Goal: Task Accomplishment & Management: Complete application form

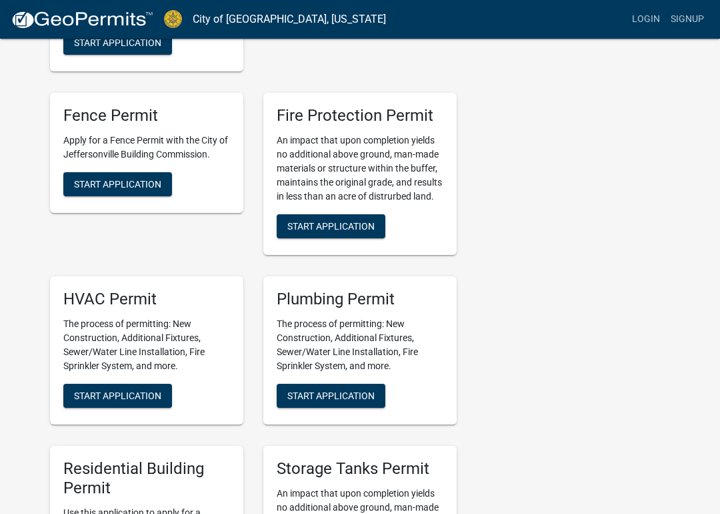
scroll to position [394, 0]
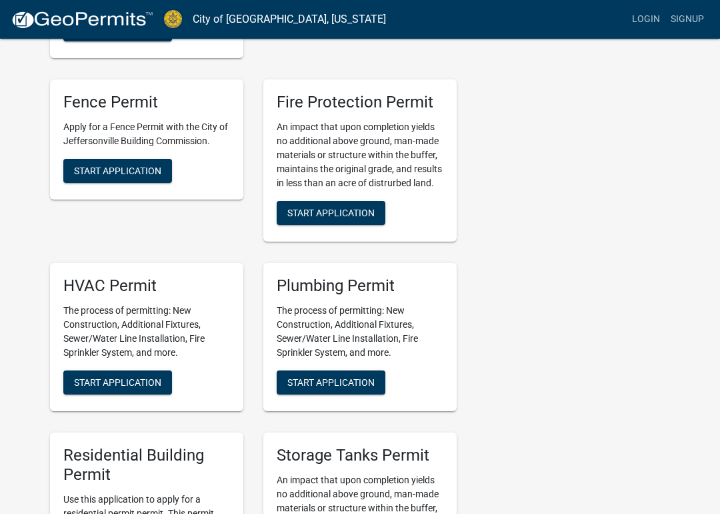
click at [135, 380] on span "Start Application" at bounding box center [117, 381] width 87 height 11
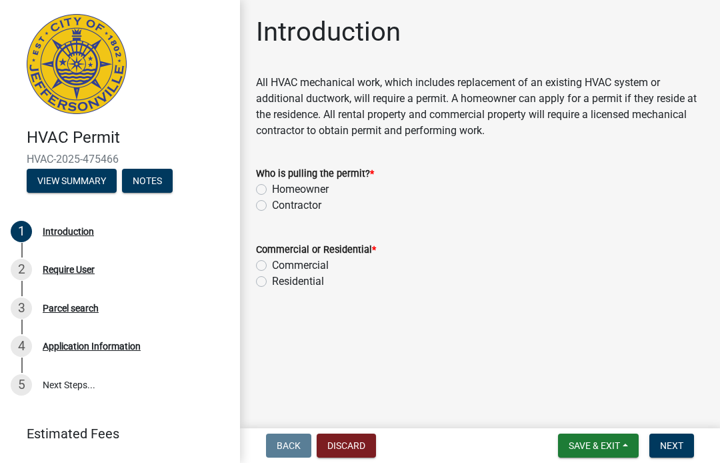
click at [272, 265] on label "Commercial" at bounding box center [300, 265] width 57 height 16
click at [272, 265] on input "Commercial" at bounding box center [276, 261] width 9 height 9
radio input "true"
click at [272, 209] on label "Contractor" at bounding box center [296, 205] width 49 height 16
click at [272, 206] on input "Contractor" at bounding box center [276, 201] width 9 height 9
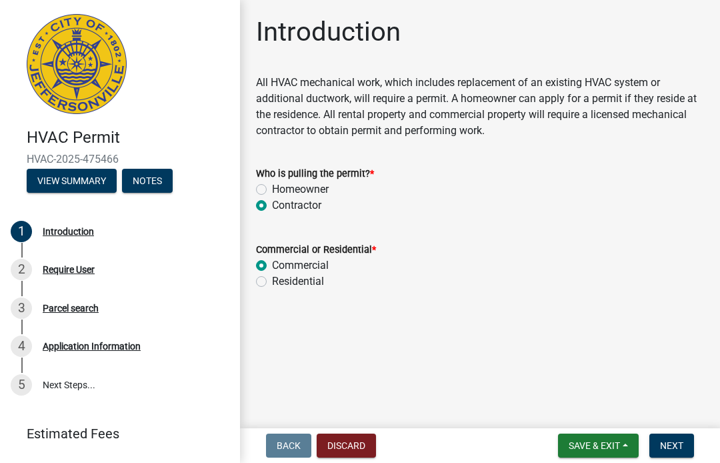
radio input "true"
click at [674, 452] on button "Next" at bounding box center [672, 445] width 45 height 24
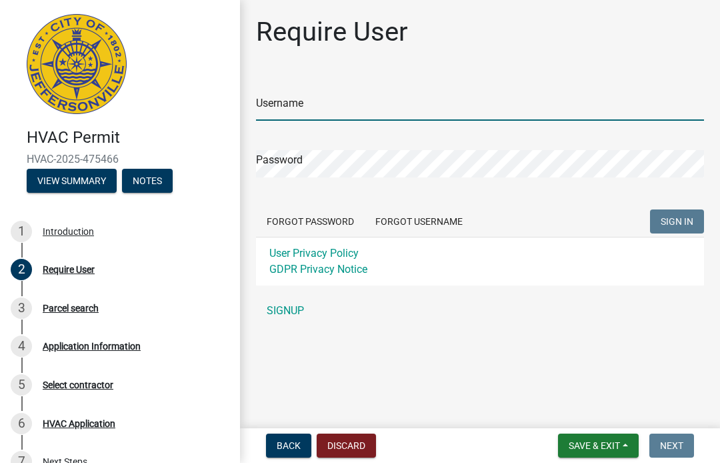
click at [447, 114] on input "Username" at bounding box center [480, 106] width 448 height 27
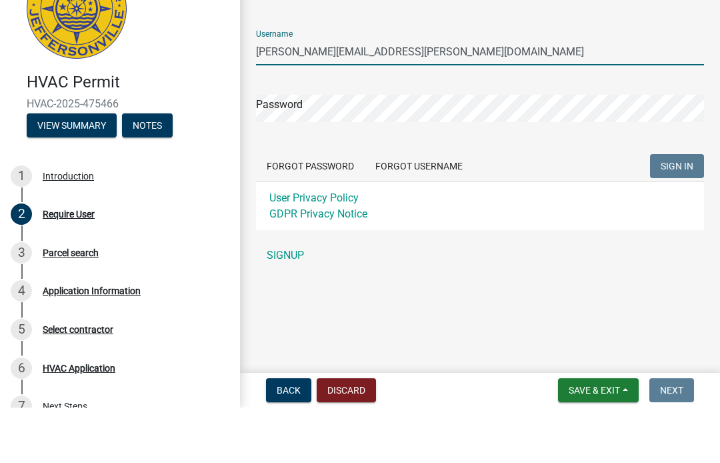
type input "[PERSON_NAME][EMAIL_ADDRESS][PERSON_NAME][DOMAIN_NAME]"
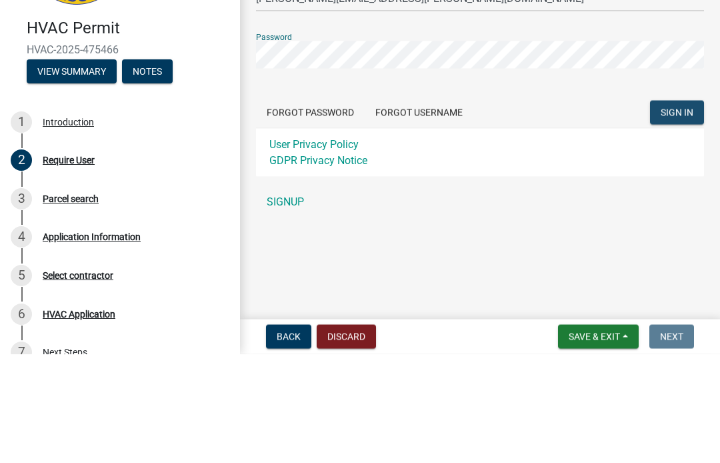
click at [672, 216] on span "SIGN IN" at bounding box center [677, 221] width 33 height 11
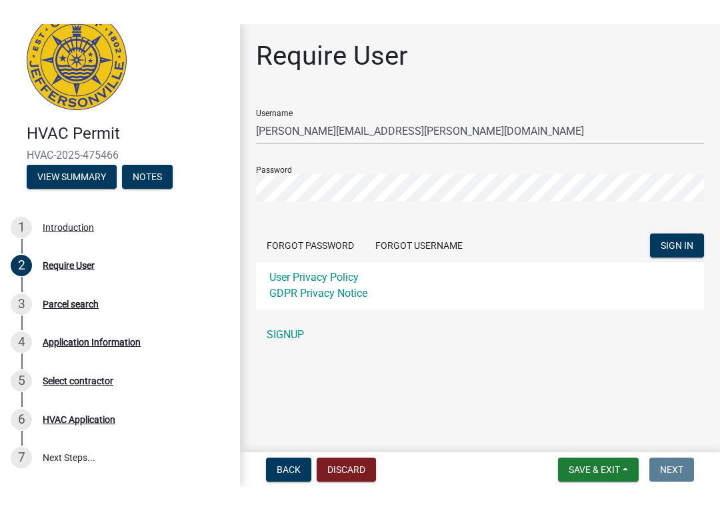
scroll to position [19, 0]
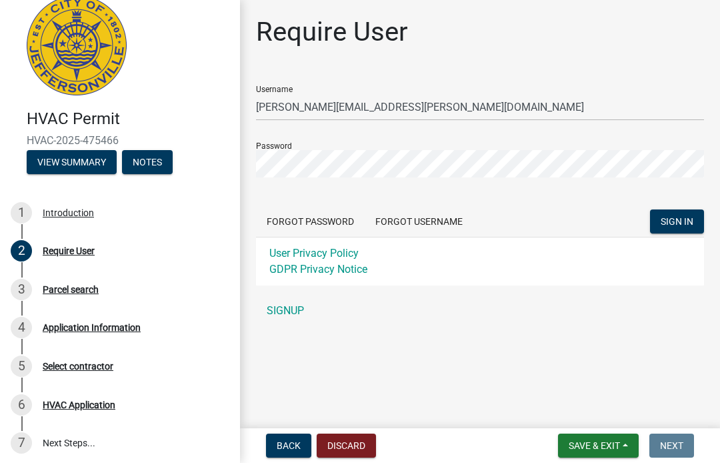
click at [295, 310] on link "SIGNUP" at bounding box center [480, 310] width 448 height 27
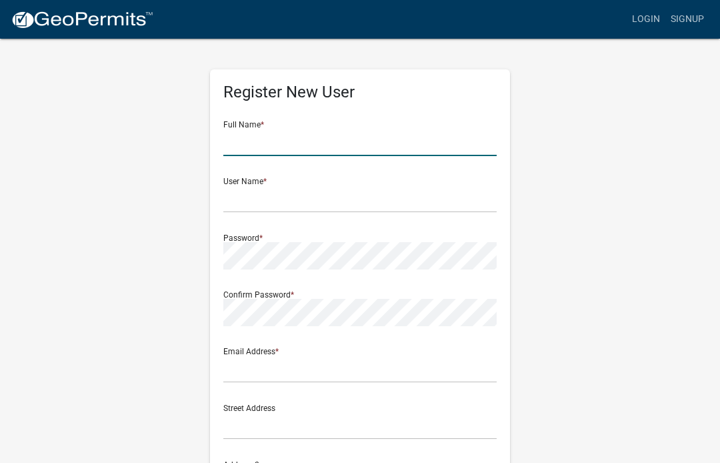
click at [317, 136] on input "text" at bounding box center [359, 142] width 273 height 27
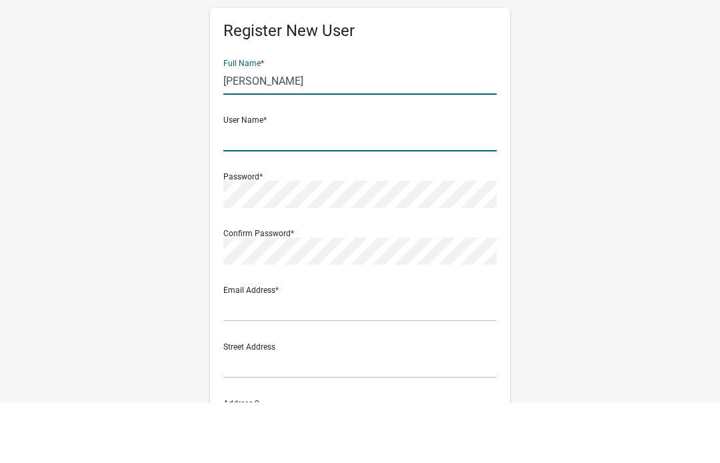
click at [324, 185] on input "text" at bounding box center [359, 198] width 273 height 27
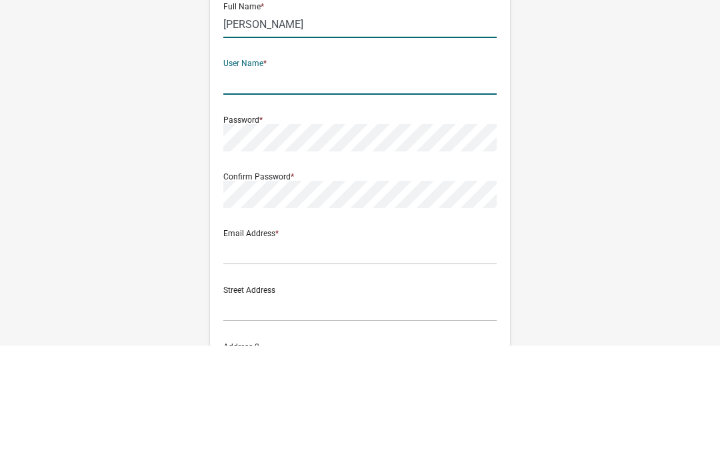
click at [260, 129] on input "[PERSON_NAME]" at bounding box center [359, 142] width 273 height 27
type input "[PERSON_NAME]"
click at [327, 185] on input "text" at bounding box center [359, 198] width 273 height 27
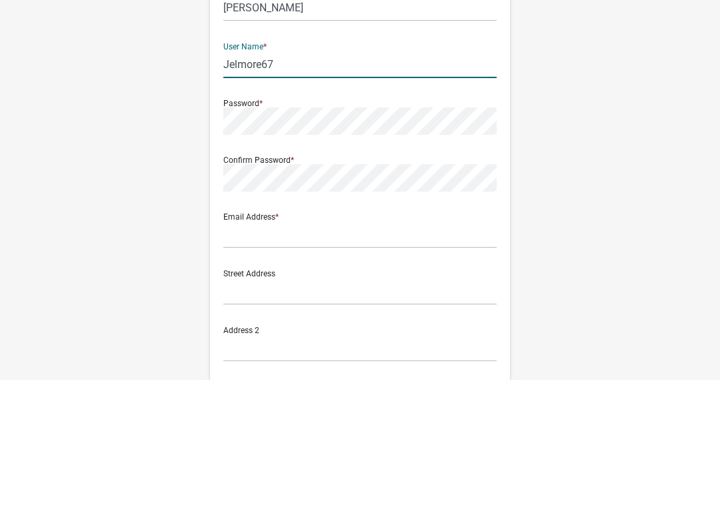
type input "Jelmore67"
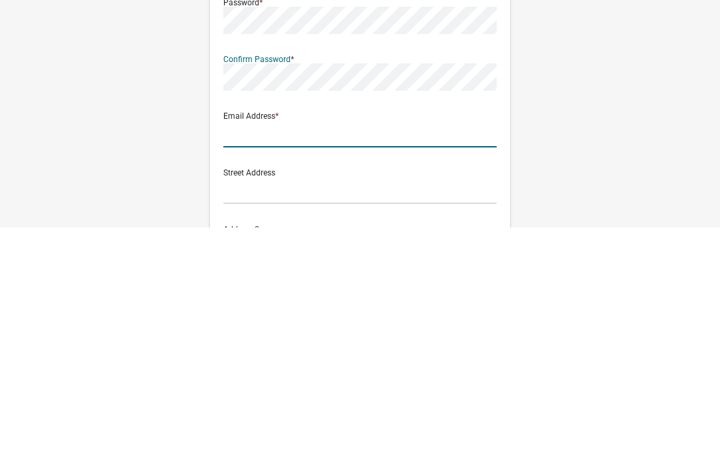
click at [339, 355] on input "text" at bounding box center [359, 368] width 273 height 27
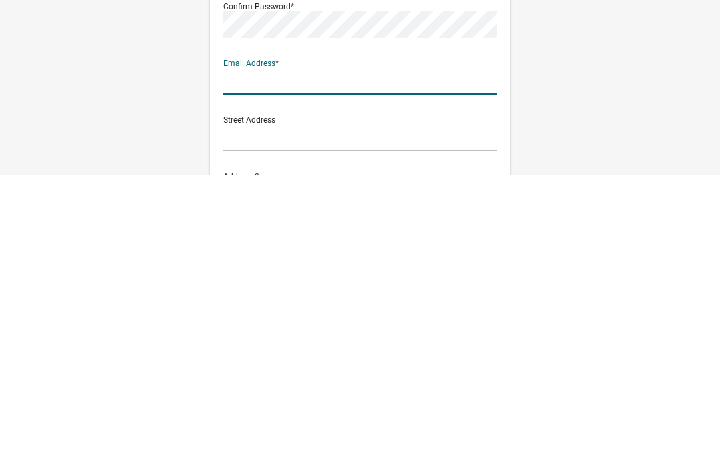
type input "[PERSON_NAME][EMAIL_ADDRESS][PERSON_NAME][DOMAIN_NAME]"
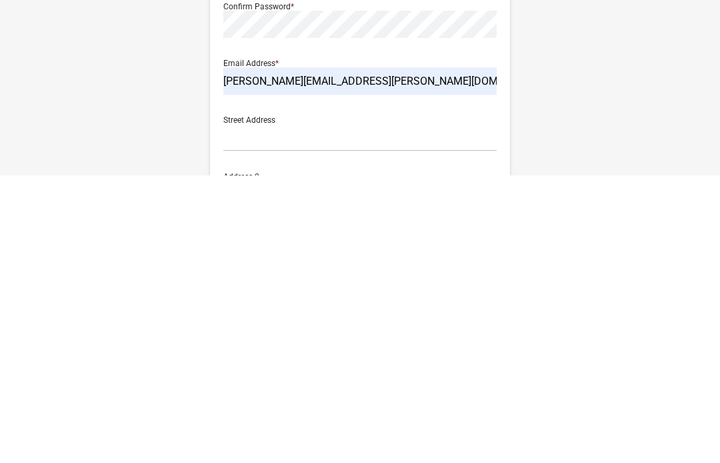
scroll to position [287, 0]
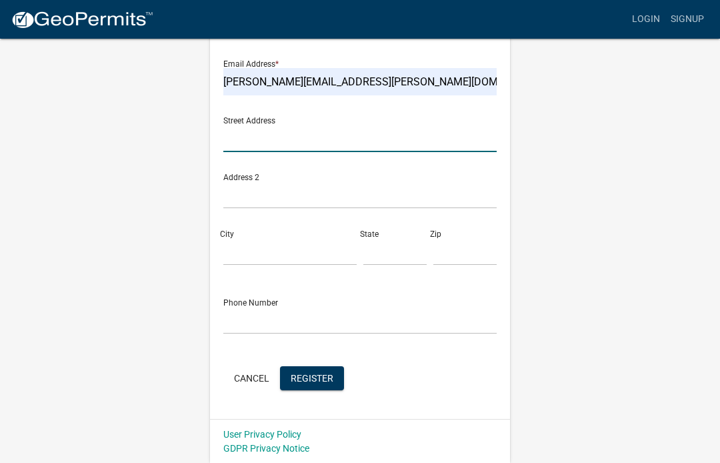
click at [339, 141] on input "text" at bounding box center [359, 138] width 273 height 27
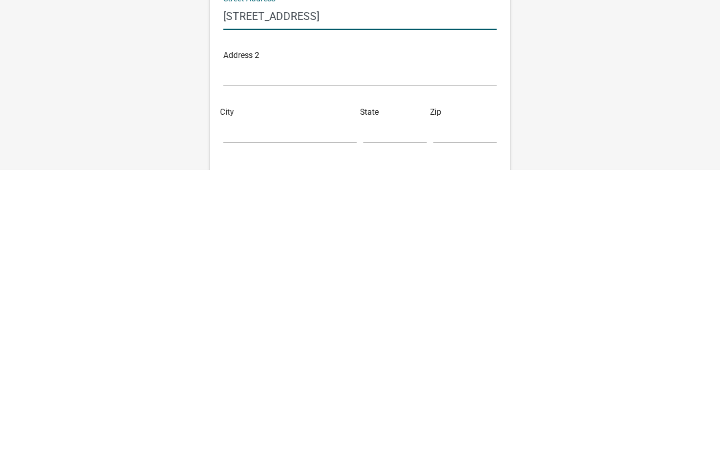
scroll to position [129, 0]
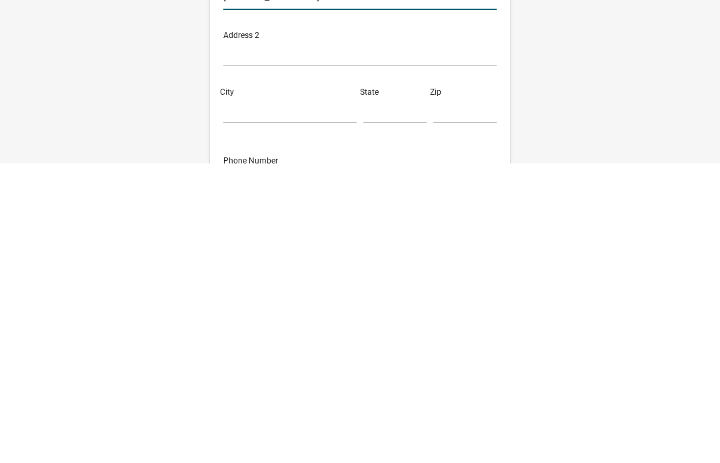
type input "[STREET_ADDRESS]"
click at [295, 396] on input "City" at bounding box center [289, 409] width 133 height 27
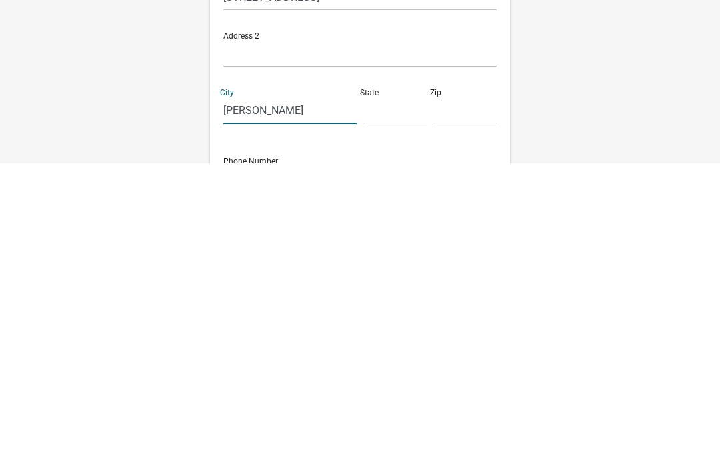
type input "[PERSON_NAME]"
click at [393, 396] on input "text" at bounding box center [394, 409] width 63 height 27
type input "SC"
click at [476, 396] on input "text" at bounding box center [464, 409] width 63 height 27
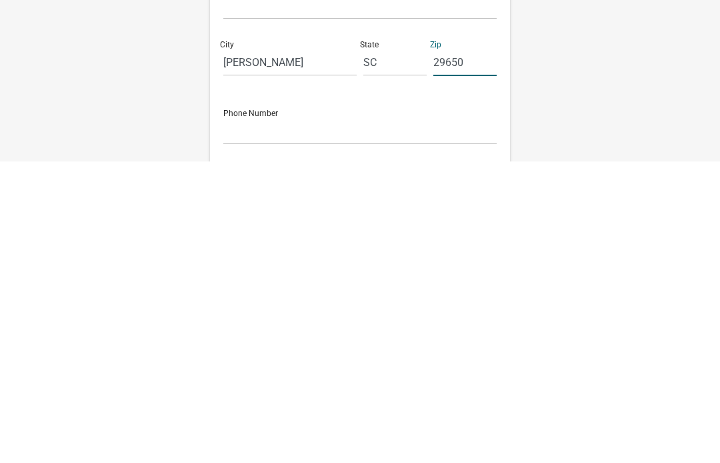
type input "29650"
click at [319, 419] on input "text" at bounding box center [359, 432] width 273 height 27
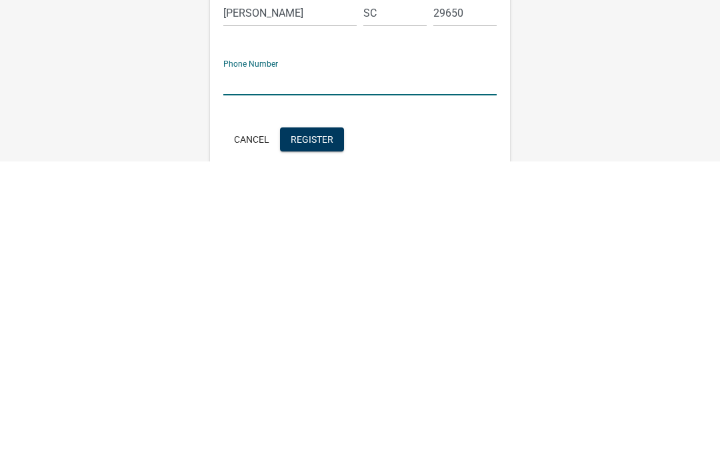
type input "5038077437"
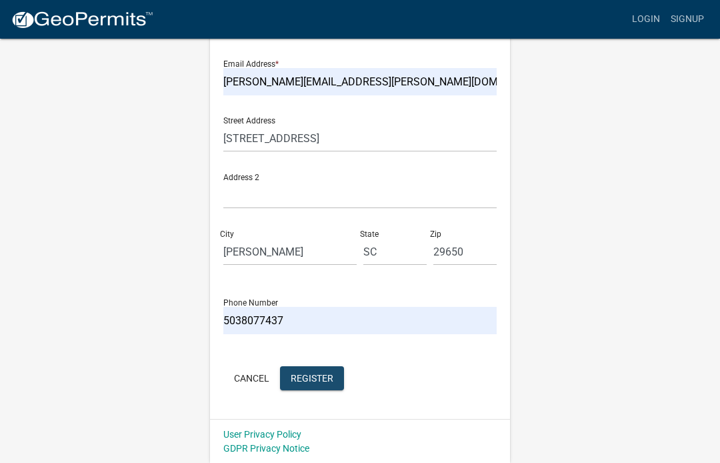
click at [327, 381] on span "Register" at bounding box center [312, 377] width 43 height 11
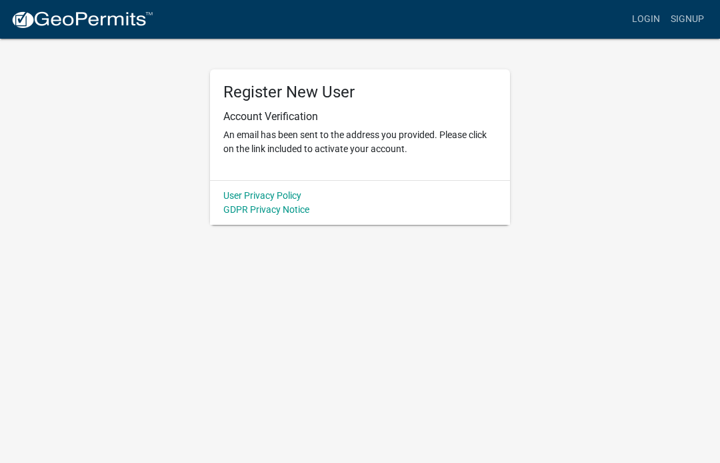
scroll to position [0, 0]
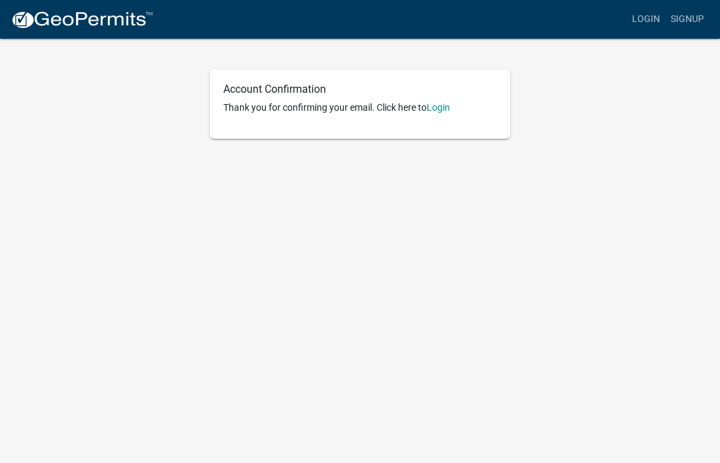
click at [449, 103] on link "Login" at bounding box center [438, 107] width 23 height 11
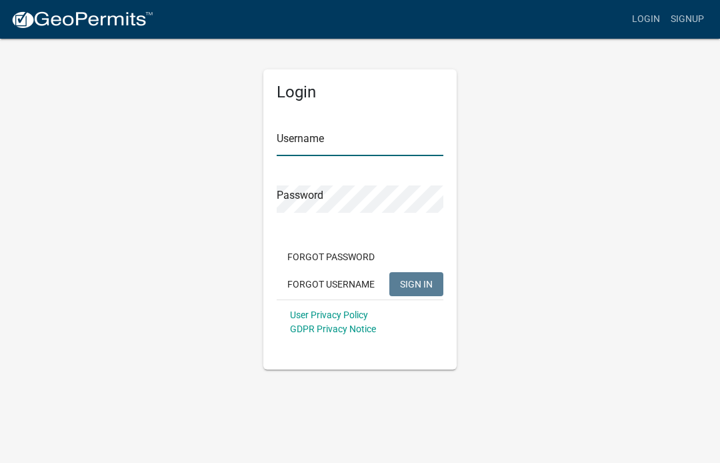
type input "Jelmore67"
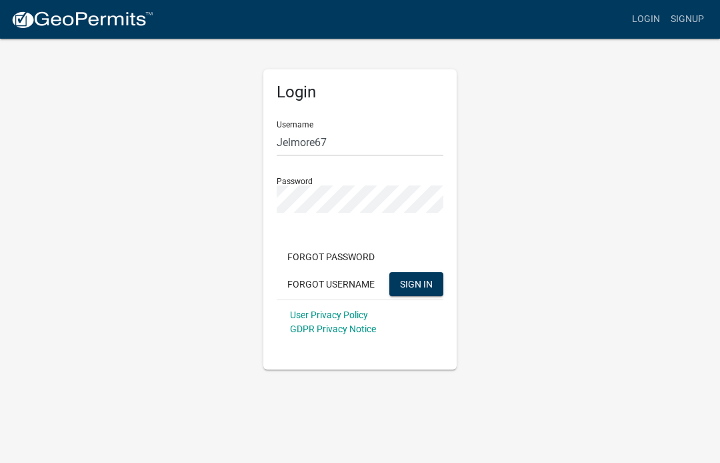
click at [419, 281] on span "SIGN IN" at bounding box center [416, 283] width 33 height 11
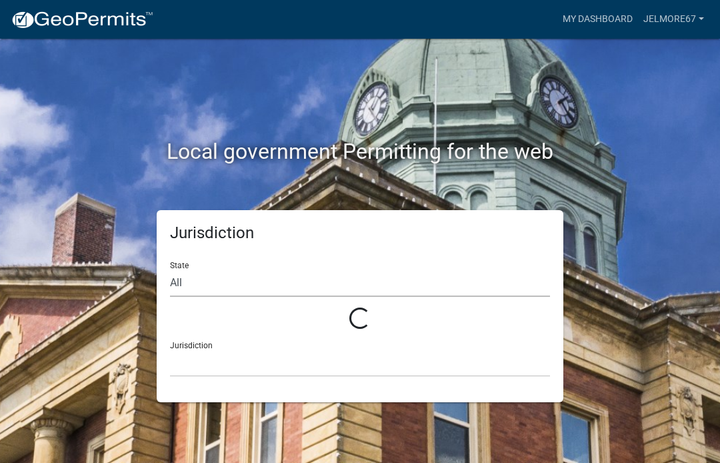
click at [170, 275] on select "All" at bounding box center [360, 282] width 380 height 27
click at [430, 373] on select at bounding box center [360, 362] width 380 height 27
click at [253, 362] on select at bounding box center [360, 362] width 380 height 27
click at [700, 21] on link "Jelmore67" at bounding box center [673, 19] width 71 height 25
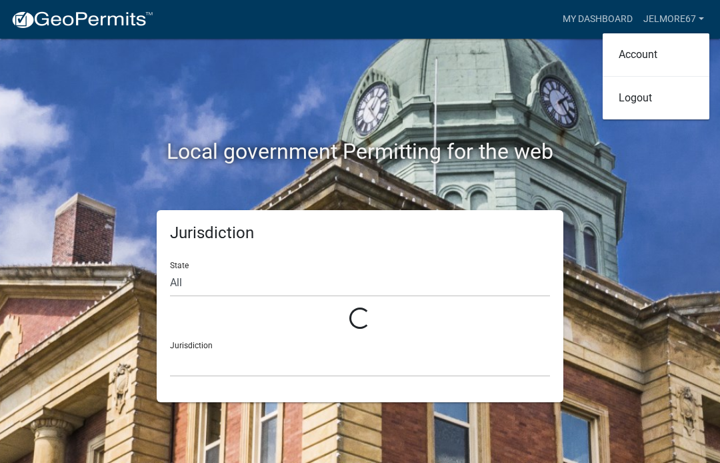
click at [692, 16] on link "Jelmore67" at bounding box center [673, 19] width 71 height 25
click at [684, 15] on link "Jelmore67" at bounding box center [673, 19] width 71 height 25
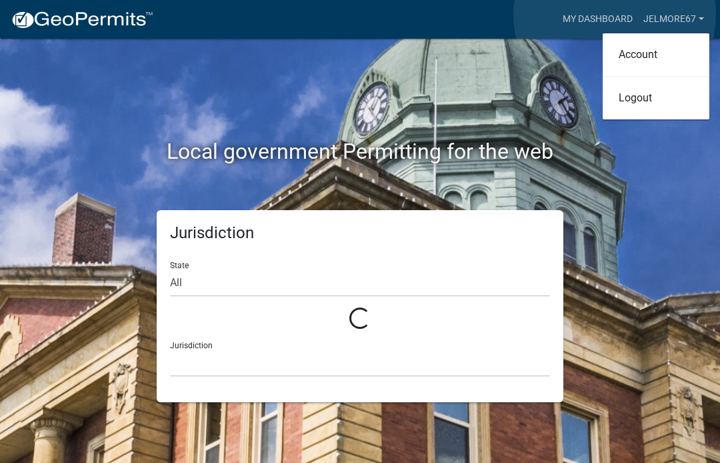
click at [615, 15] on link "My Dashboard" at bounding box center [598, 19] width 81 height 25
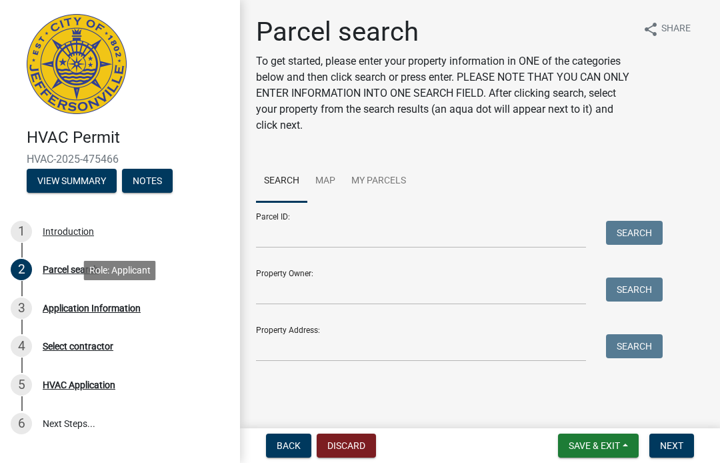
click at [55, 310] on div "Application Information" at bounding box center [92, 307] width 98 height 9
click at [60, 308] on div "Application Information" at bounding box center [92, 307] width 98 height 9
click at [684, 155] on div "Parcel search To get started, please enter your property information in ONE of …" at bounding box center [480, 194] width 468 height 357
click at [670, 445] on span "Next" at bounding box center [671, 445] width 23 height 11
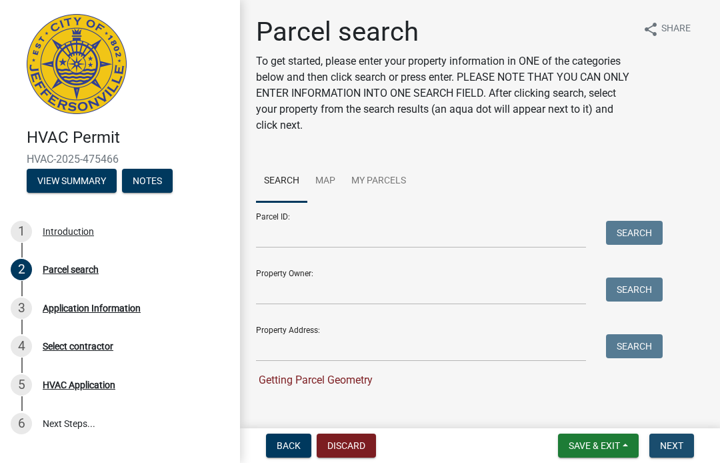
click at [675, 443] on span "Next" at bounding box center [671, 445] width 23 height 11
click at [65, 184] on button "View Summary" at bounding box center [72, 181] width 90 height 24
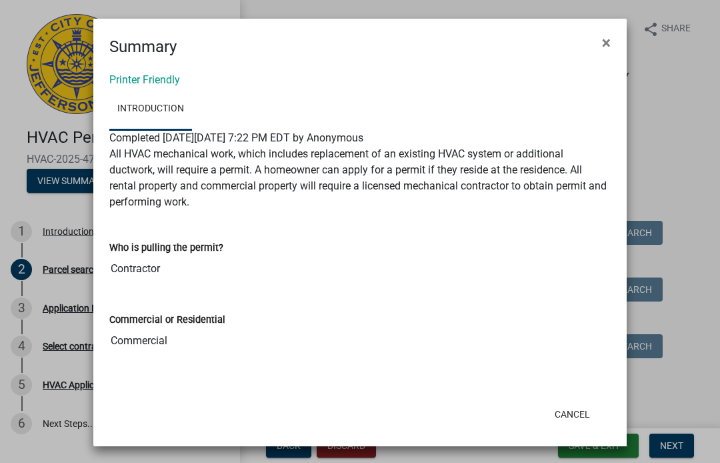
click at [611, 39] on button "×" at bounding box center [607, 42] width 30 height 37
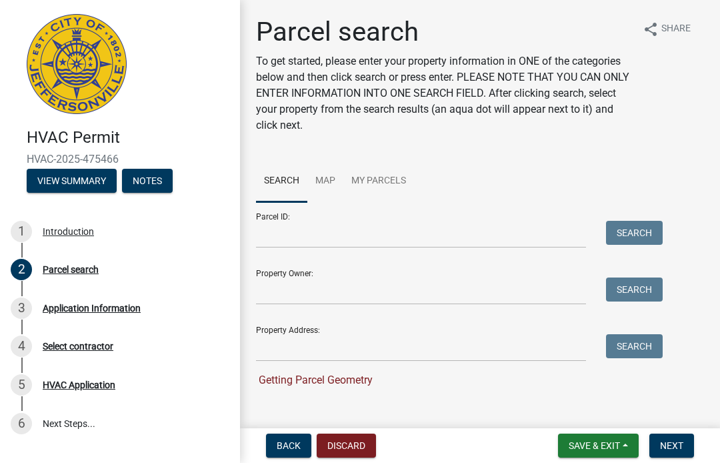
click at [108, 65] on img at bounding box center [77, 64] width 100 height 100
click at [359, 445] on button "Discard" at bounding box center [346, 445] width 59 height 24
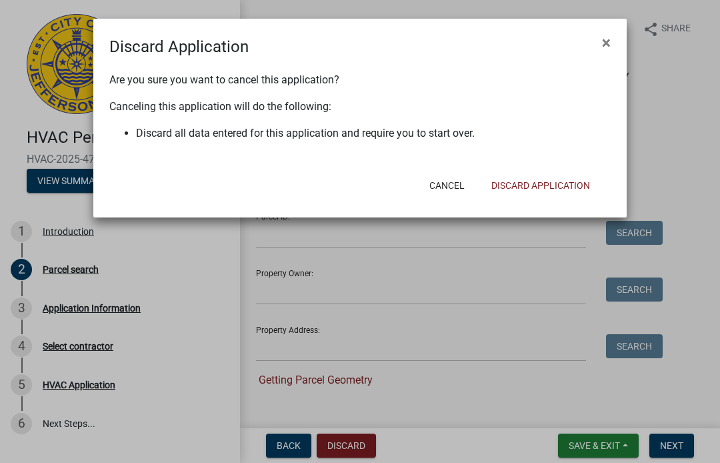
click at [556, 183] on button "Discard Application" at bounding box center [541, 185] width 120 height 24
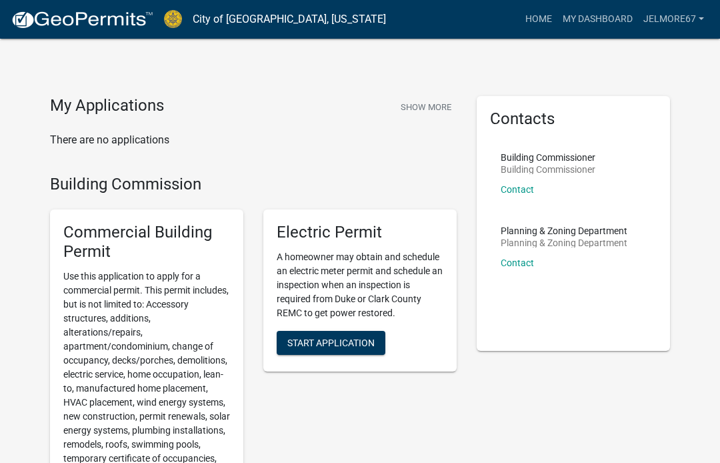
click at [686, 15] on link "Jelmore67" at bounding box center [673, 19] width 71 height 25
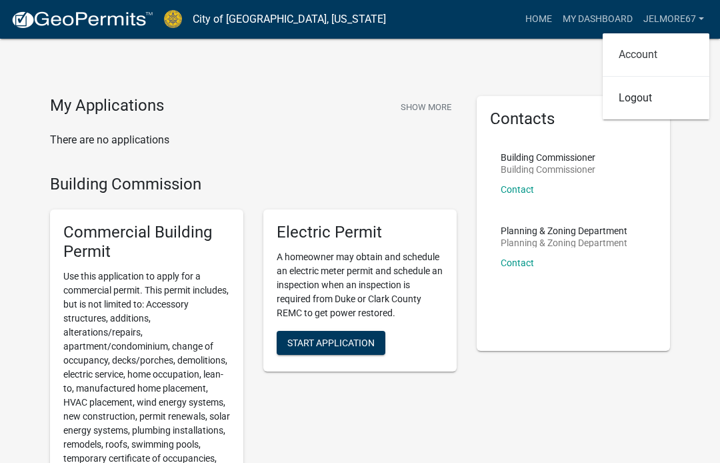
click at [667, 55] on link "Account" at bounding box center [656, 55] width 107 height 32
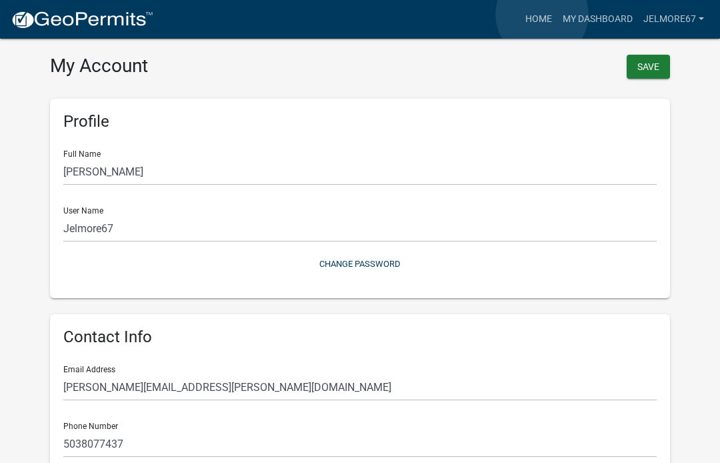
click at [543, 15] on link "Home" at bounding box center [538, 19] width 37 height 25
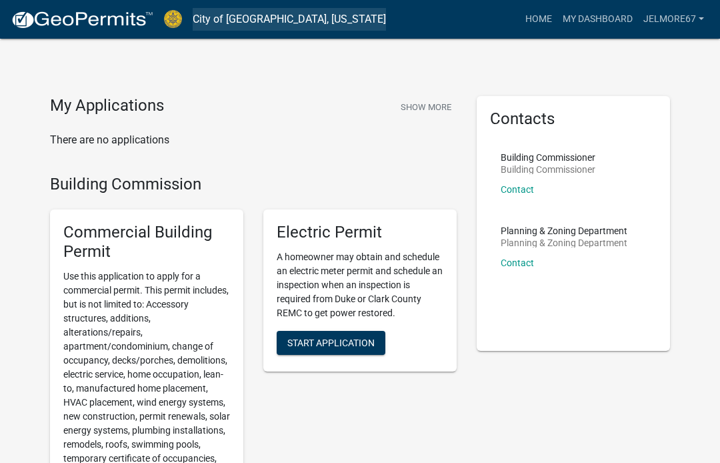
click at [272, 13] on link "City of [GEOGRAPHIC_DATA], [US_STATE]" at bounding box center [289, 19] width 193 height 23
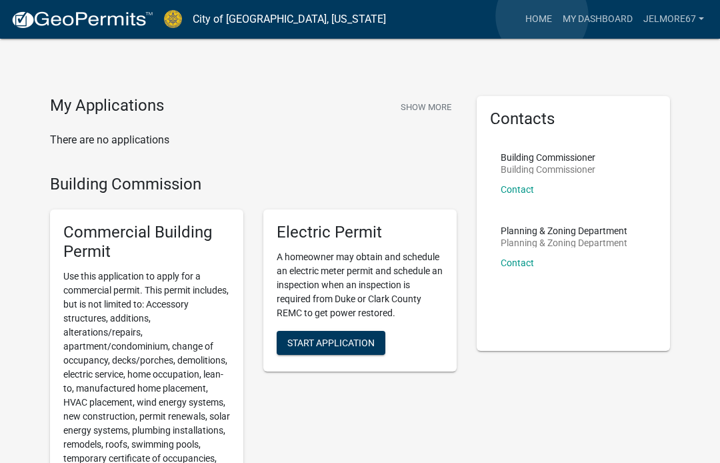
click at [543, 16] on link "Home" at bounding box center [538, 19] width 37 height 25
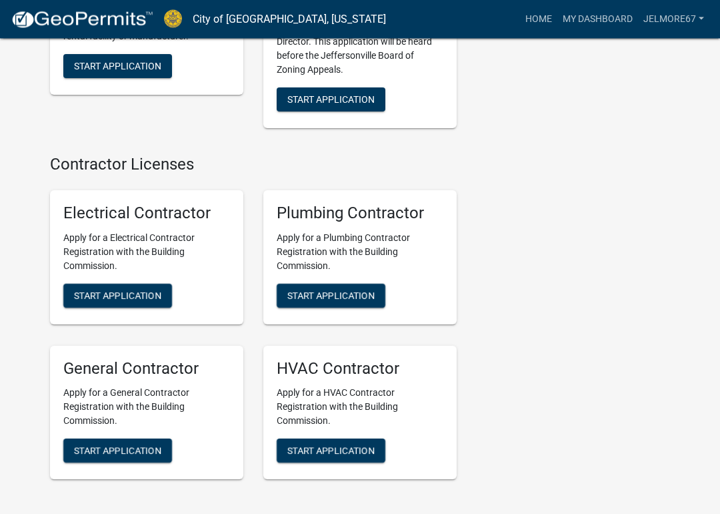
scroll to position [3182, 0]
click at [358, 289] on span "Start Application" at bounding box center [330, 294] width 87 height 11
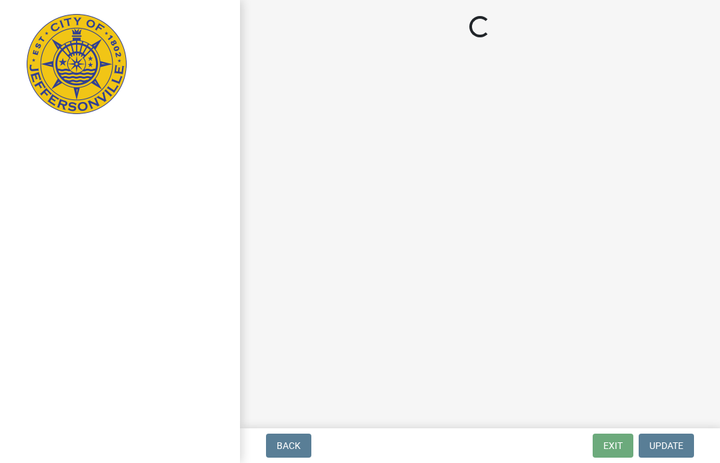
select select "SC"
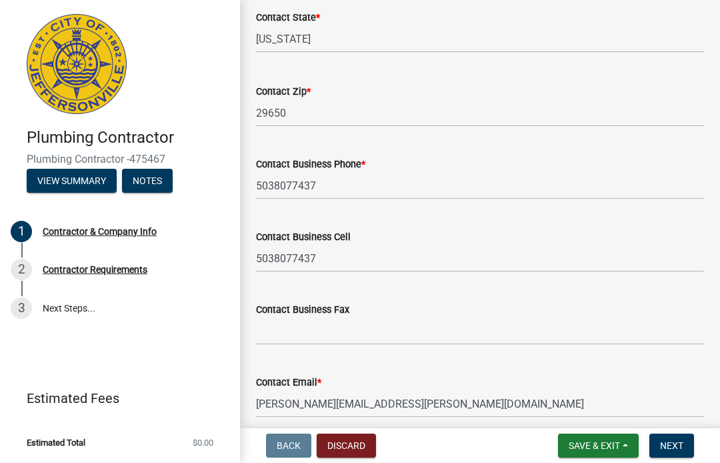
scroll to position [614, 0]
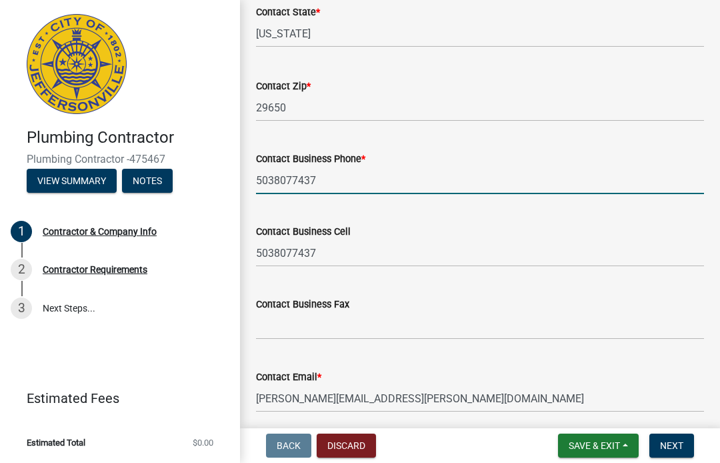
click at [359, 185] on input "5038077437" at bounding box center [480, 180] width 448 height 27
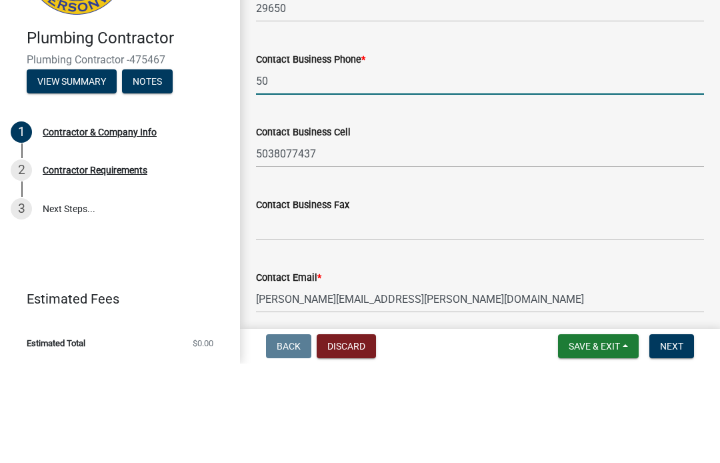
type input "5"
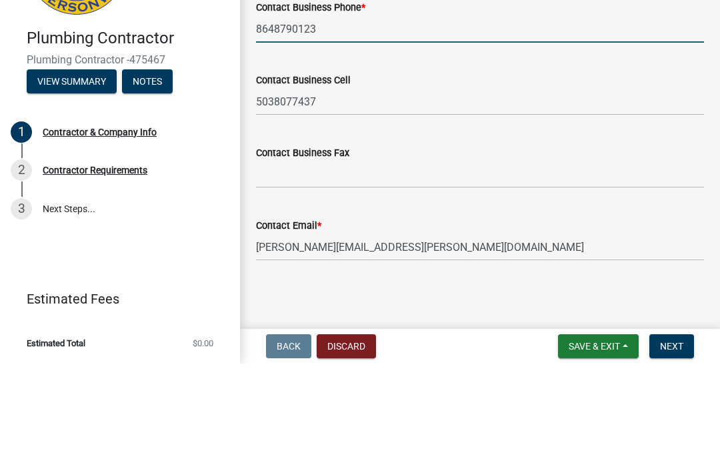
scroll to position [666, 0]
type input "8648790123"
click at [638, 187] on input "5038077437" at bounding box center [480, 200] width 448 height 27
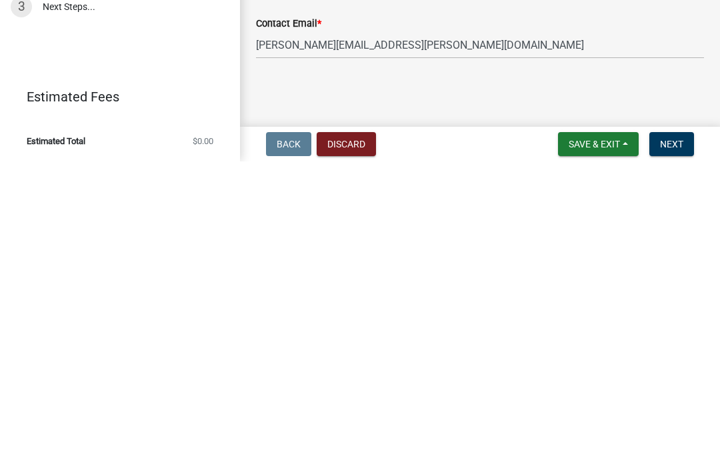
click at [616, 440] on span "Save & Exit" at bounding box center [594, 445] width 51 height 11
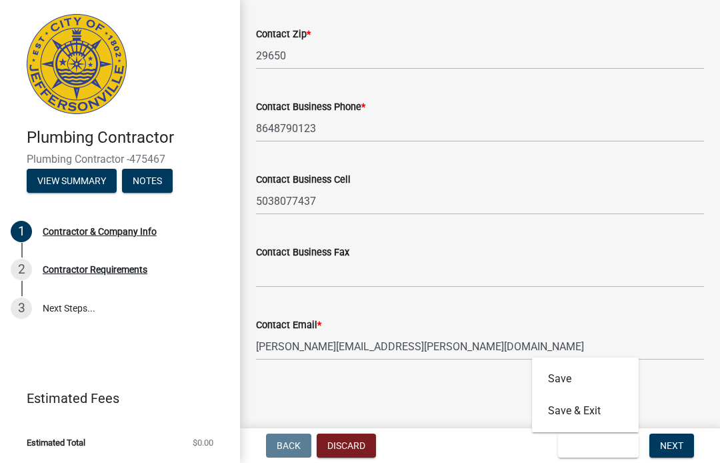
click at [680, 441] on span "Next" at bounding box center [671, 445] width 23 height 11
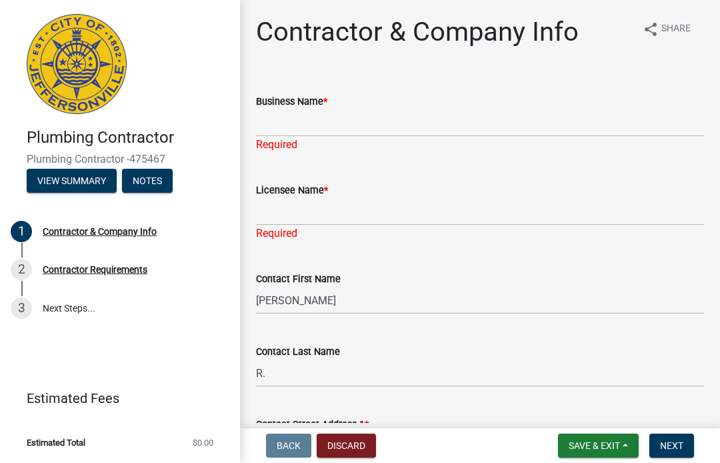
scroll to position [0, 0]
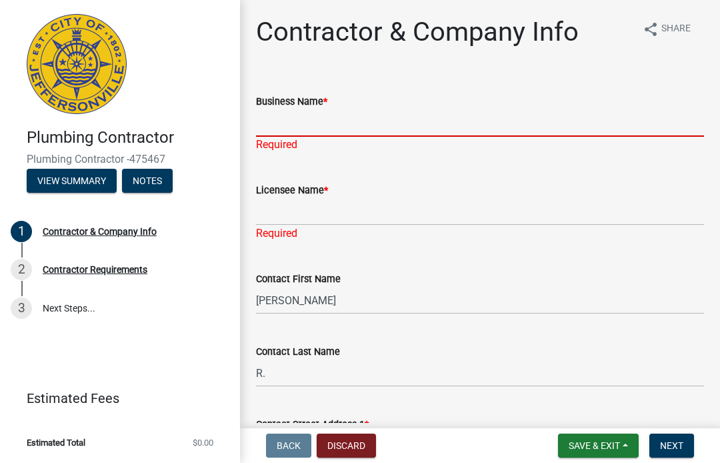
click at [411, 125] on input "Business Name *" at bounding box center [480, 122] width 448 height 27
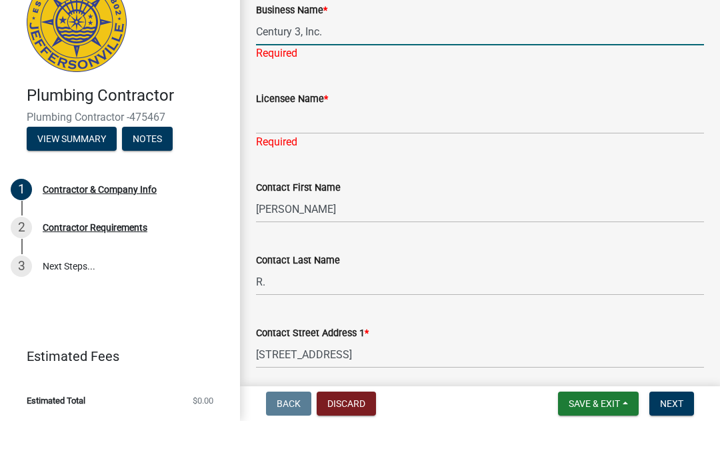
scroll to position [50, 0]
type input "Century 3, Inc."
click at [415, 129] on div "Licensee Name * Required" at bounding box center [480, 152] width 448 height 78
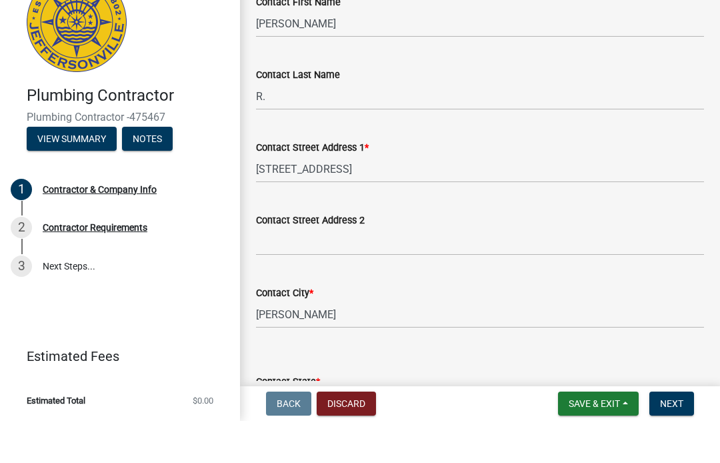
scroll to position [213, 0]
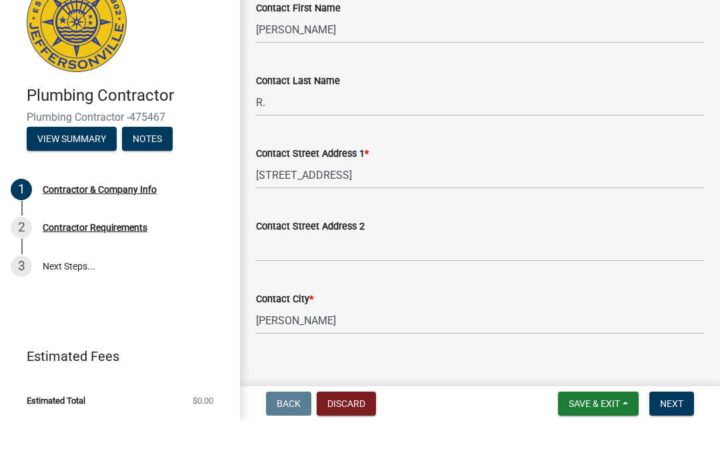
type input "[PERSON_NAME]"
click at [305, 106] on wm-data-entity-input "Contact Last Name R." at bounding box center [480, 132] width 448 height 73
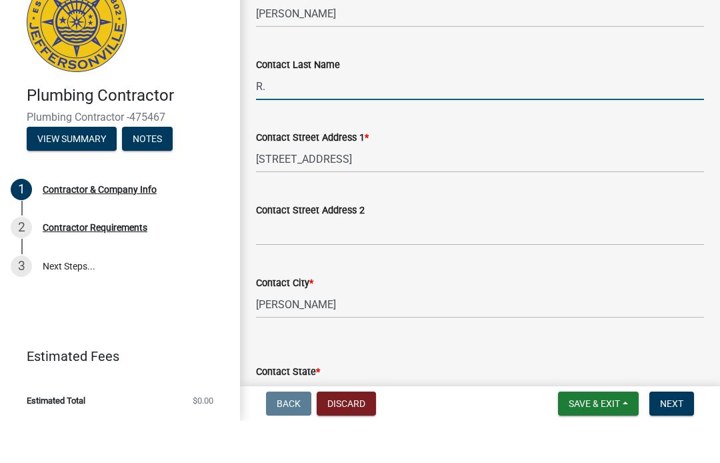
type input "R"
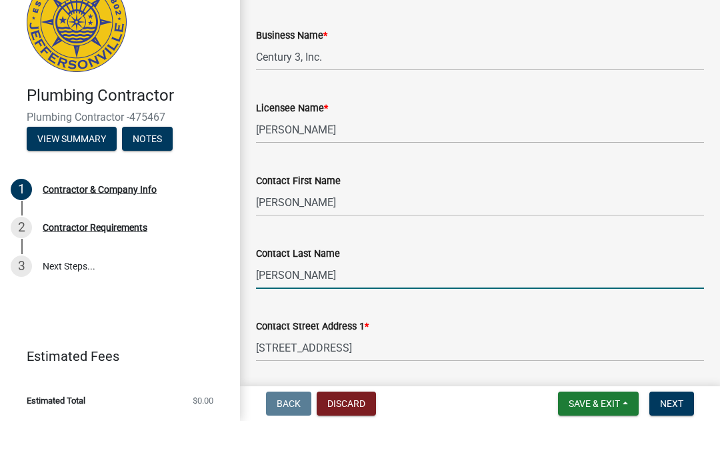
scroll to position [25, 0]
type input "[PERSON_NAME]"
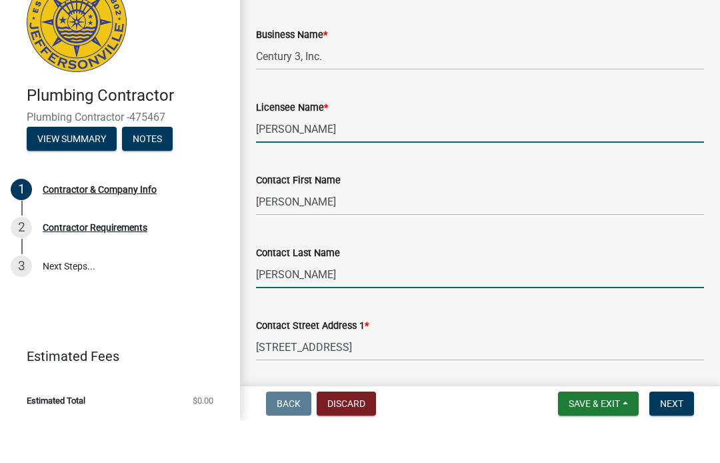
click at [292, 157] on input "[PERSON_NAME]" at bounding box center [480, 170] width 448 height 27
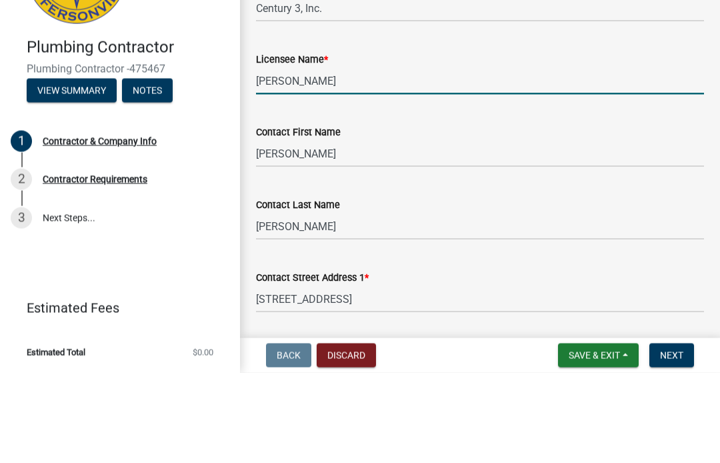
type input "[PERSON_NAME]"
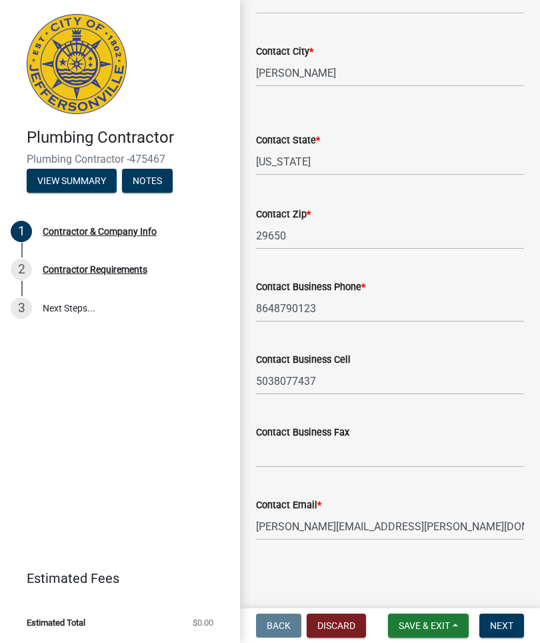
scroll to position [518, 0]
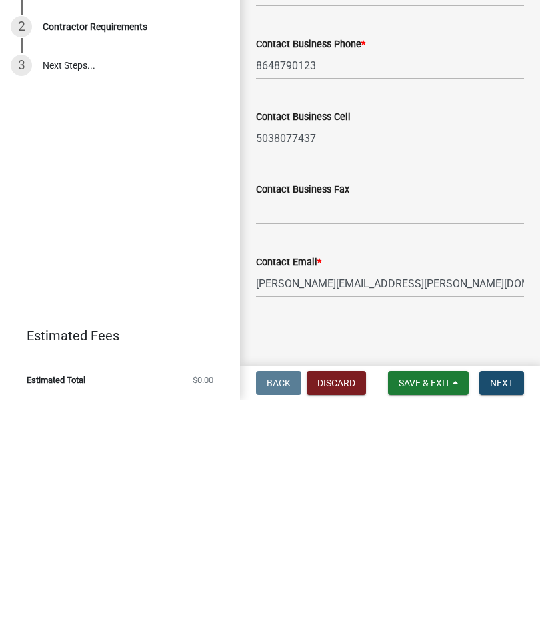
click at [501, 462] on span "Next" at bounding box center [501, 625] width 23 height 11
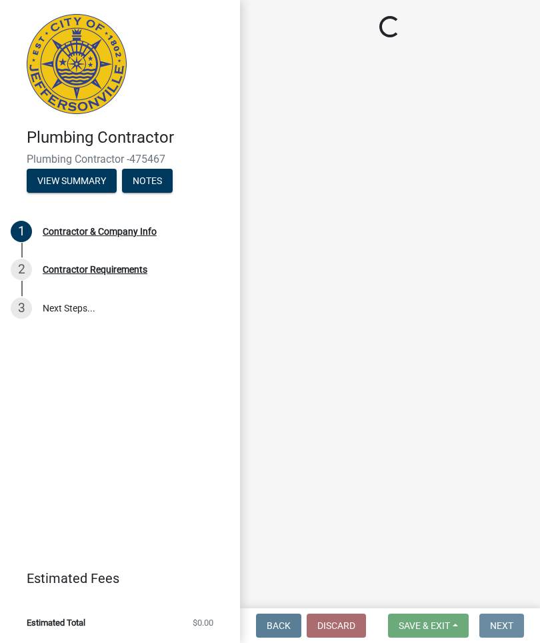
scroll to position [0, 0]
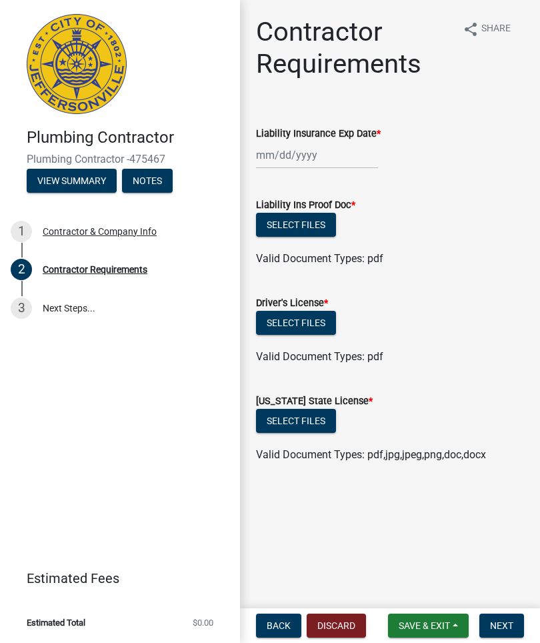
click at [316, 419] on button "Select files" at bounding box center [296, 421] width 80 height 24
click at [324, 226] on button "Select files" at bounding box center [296, 225] width 80 height 24
click at [320, 323] on button "Select files" at bounding box center [296, 323] width 80 height 24
click at [496, 462] on span "Next" at bounding box center [501, 625] width 23 height 11
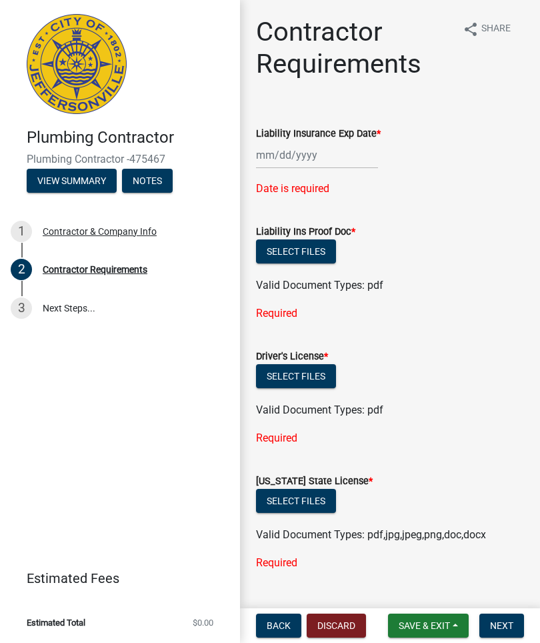
click at [429, 462] on span "Save & Exit" at bounding box center [424, 625] width 51 height 11
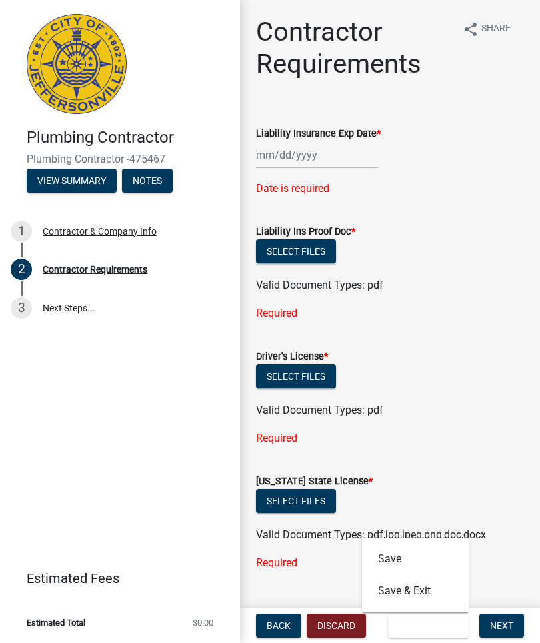
click at [490, 462] on wm-data-entity-input "[US_STATE] State License * Select files Valid Document Types: pdf,jpg,jpeg,png,…" at bounding box center [390, 519] width 268 height 125
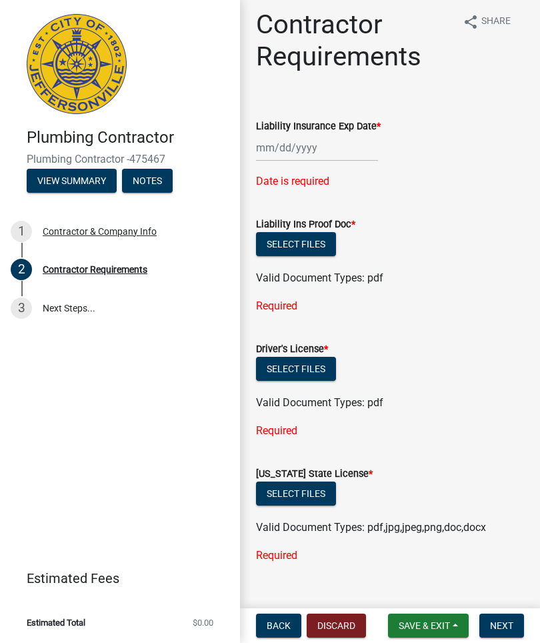
scroll to position [7, 0]
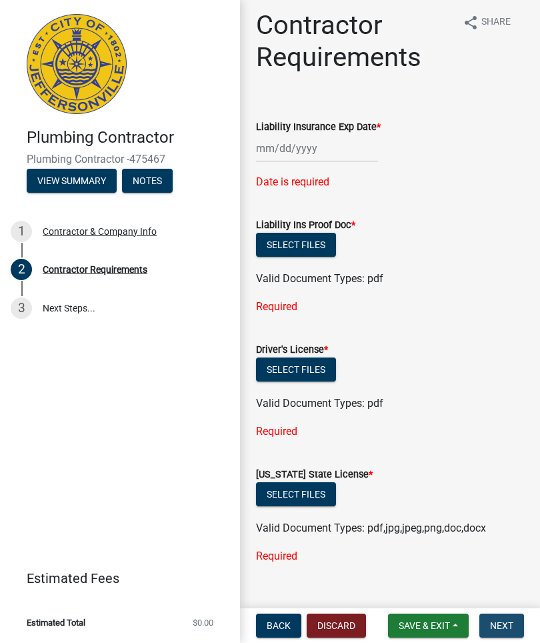
click at [502, 462] on span "Next" at bounding box center [501, 625] width 23 height 11
click at [431, 462] on span "Save & Exit" at bounding box center [424, 625] width 51 height 11
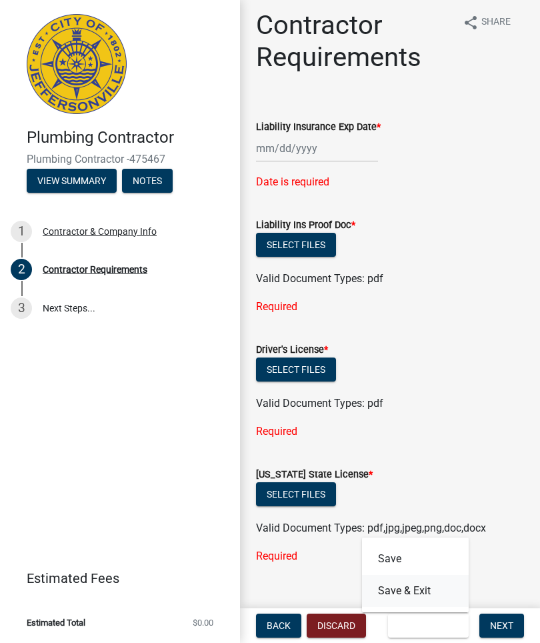
click at [429, 462] on button "Save & Exit" at bounding box center [415, 591] width 107 height 32
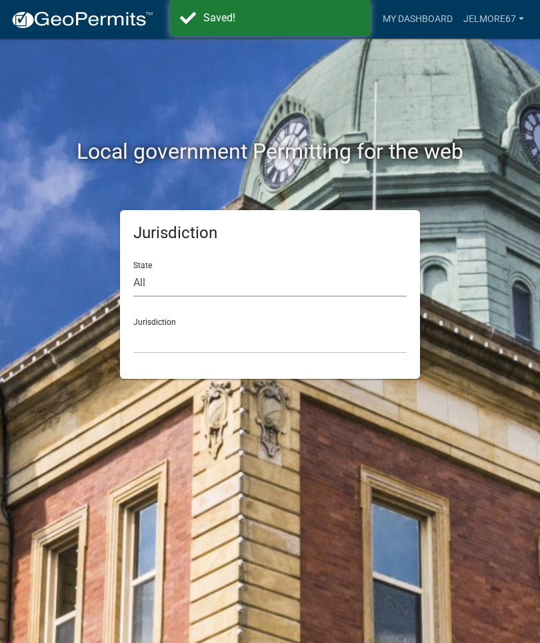
click at [320, 272] on select "All [US_STATE] [US_STATE] [US_STATE] [US_STATE] [US_STATE] [US_STATE] [US_STATE…" at bounding box center [269, 282] width 273 height 27
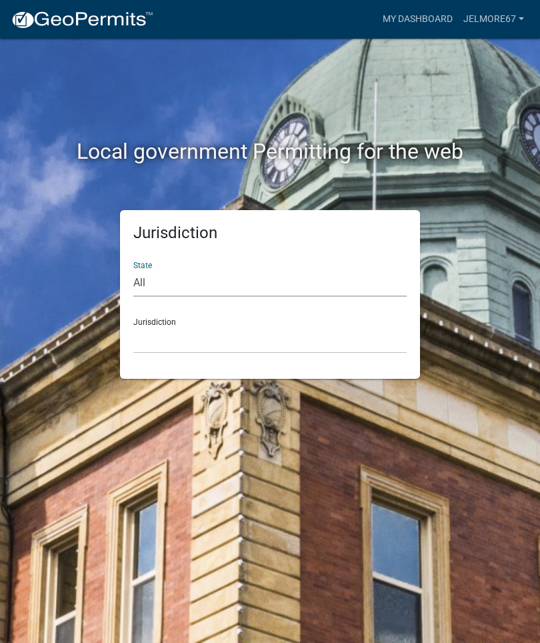
click at [508, 15] on link "Jelmore67" at bounding box center [493, 19] width 71 height 25
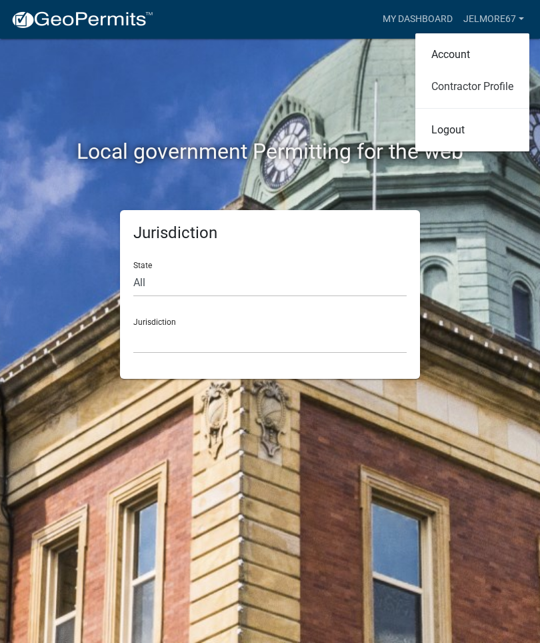
click at [488, 91] on link "Contractor Profile" at bounding box center [472, 87] width 114 height 32
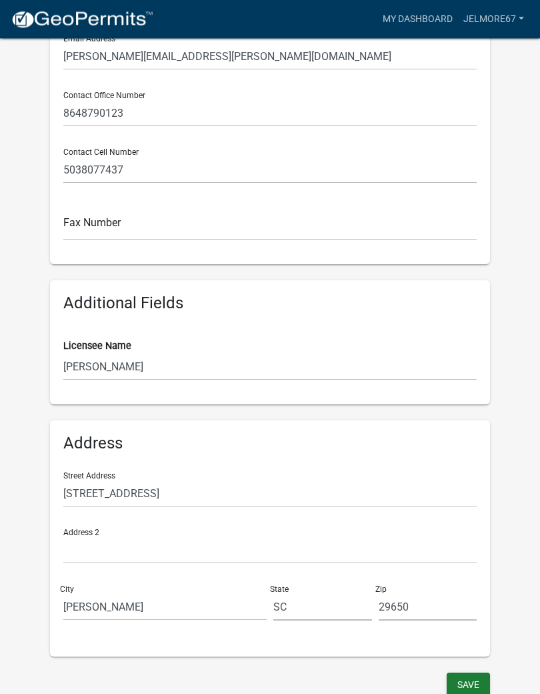
scroll to position [427, 0]
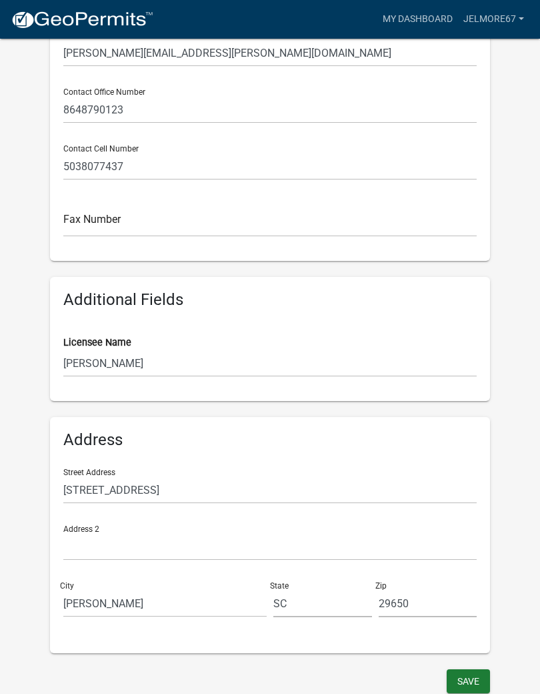
click at [472, 462] on button "Save" at bounding box center [468, 681] width 43 height 24
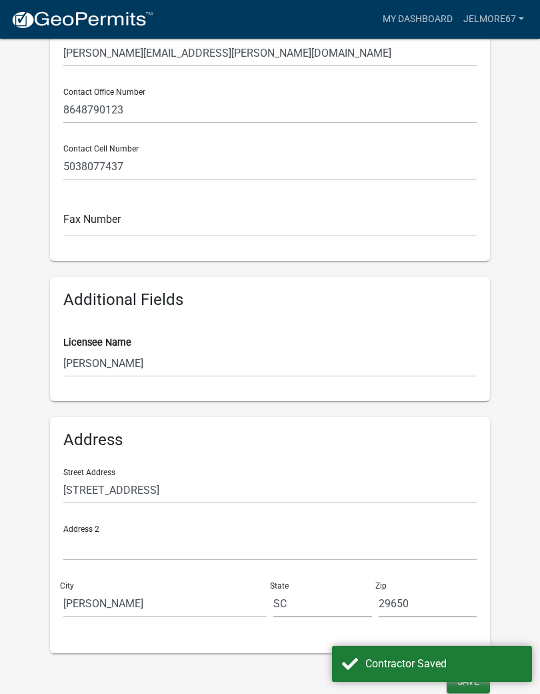
click at [452, 462] on div "Contractor Saved" at bounding box center [443, 664] width 157 height 16
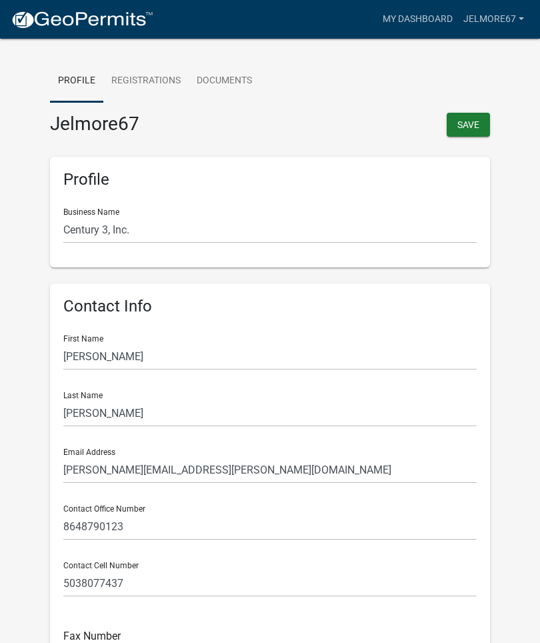
scroll to position [10, 0]
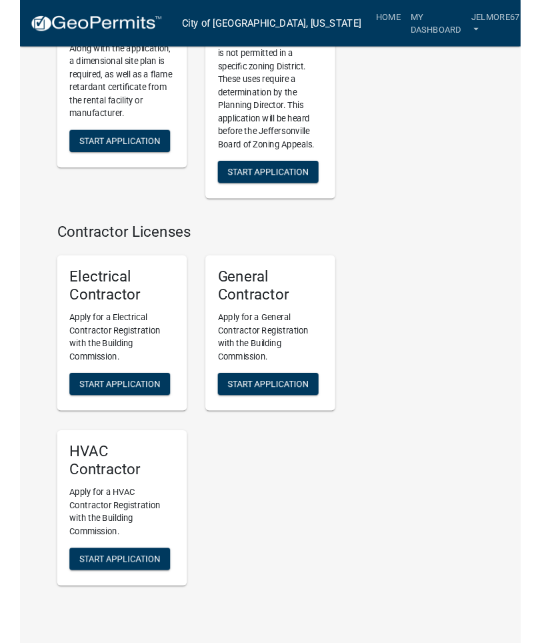
scroll to position [4340, 0]
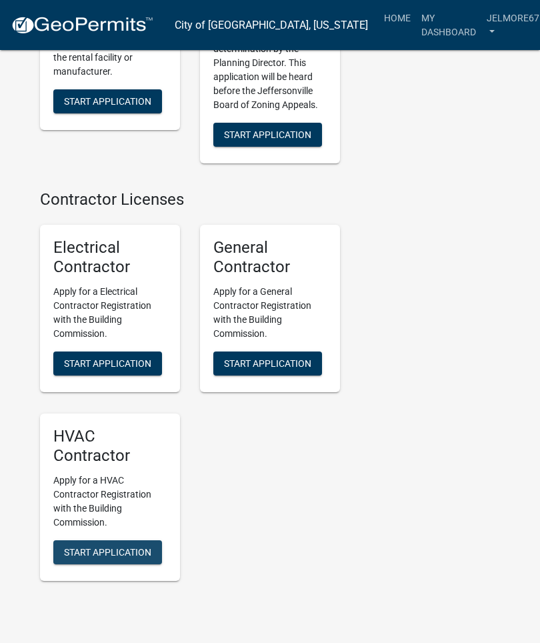
click at [115, 546] on span "Start Application" at bounding box center [107, 551] width 87 height 11
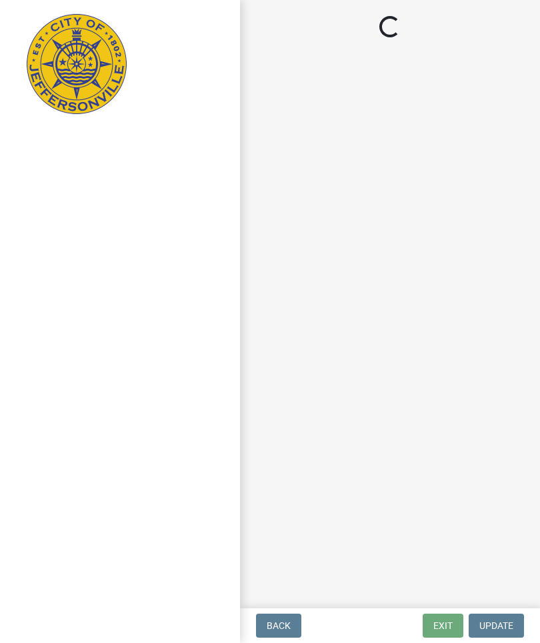
select select "SC"
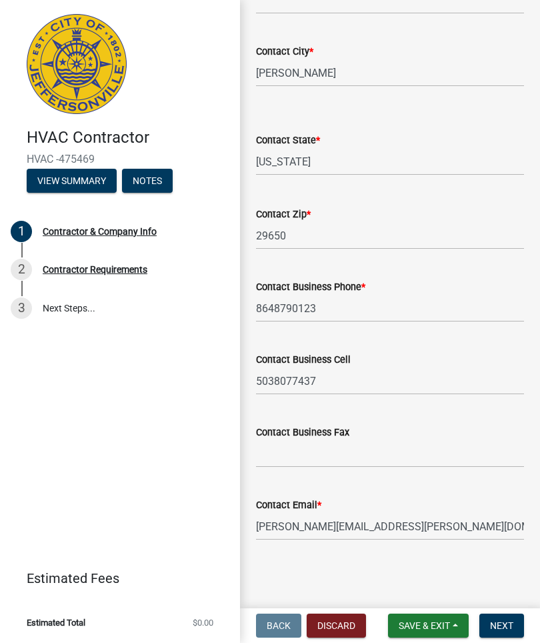
scroll to position [518, 0]
click at [504, 628] on span "Next" at bounding box center [501, 625] width 23 height 11
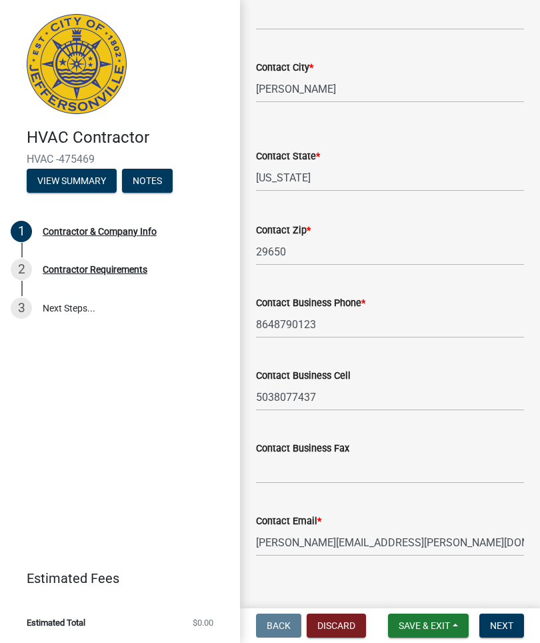
click at [507, 628] on span "Next" at bounding box center [501, 625] width 23 height 11
click at [69, 268] on div "Contractor Requirements" at bounding box center [95, 269] width 105 height 9
click at [67, 273] on div "Contractor Requirements" at bounding box center [95, 269] width 105 height 9
click at [508, 626] on span "Next" at bounding box center [501, 625] width 23 height 11
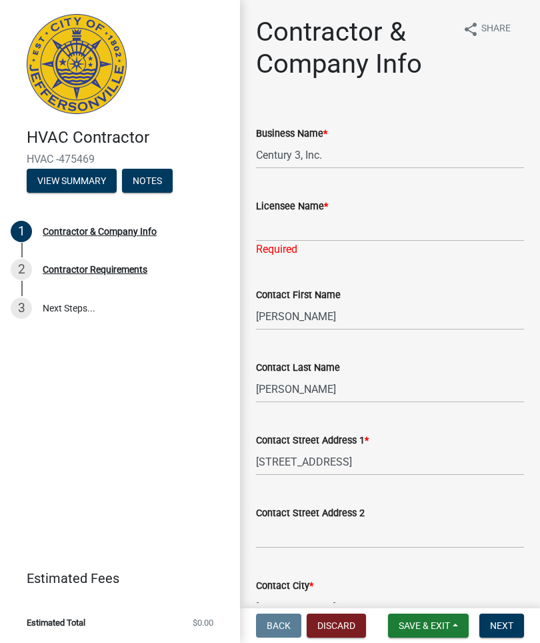
scroll to position [0, 0]
click at [358, 225] on input "Licensee Name *" at bounding box center [390, 227] width 268 height 27
type input "[PERSON_NAME]"
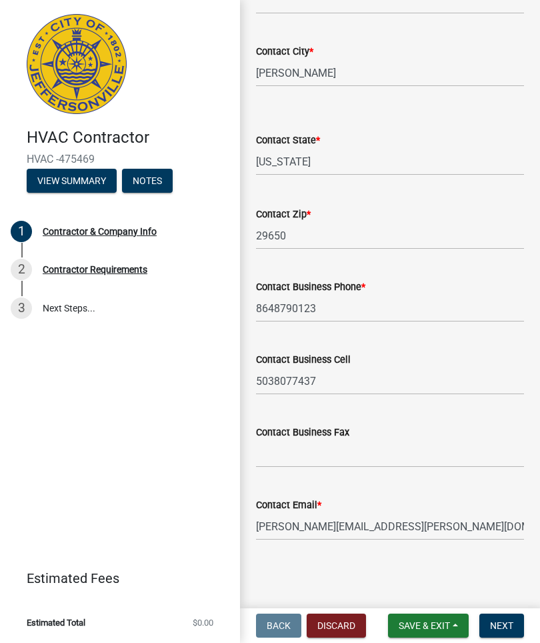
scroll to position [534, 0]
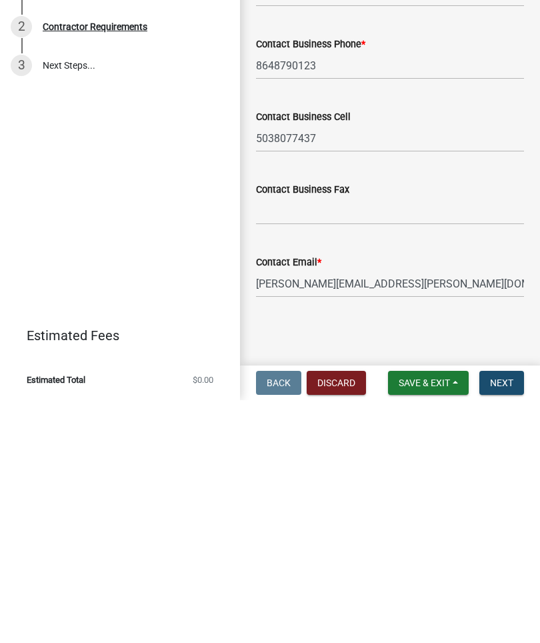
click at [504, 620] on span "Next" at bounding box center [501, 625] width 23 height 11
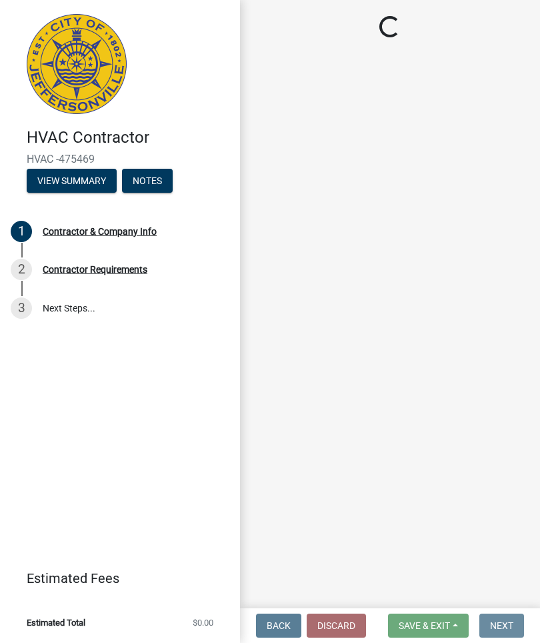
scroll to position [0, 0]
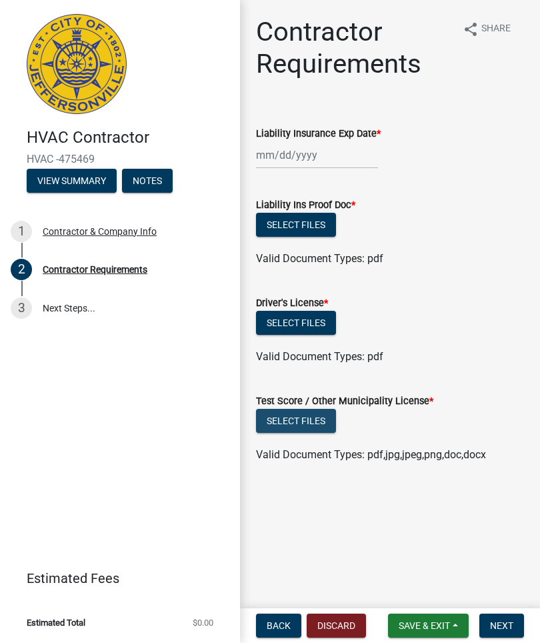
click at [321, 419] on button "Select files" at bounding box center [296, 421] width 80 height 24
click at [161, 180] on button "Notes" at bounding box center [147, 181] width 51 height 24
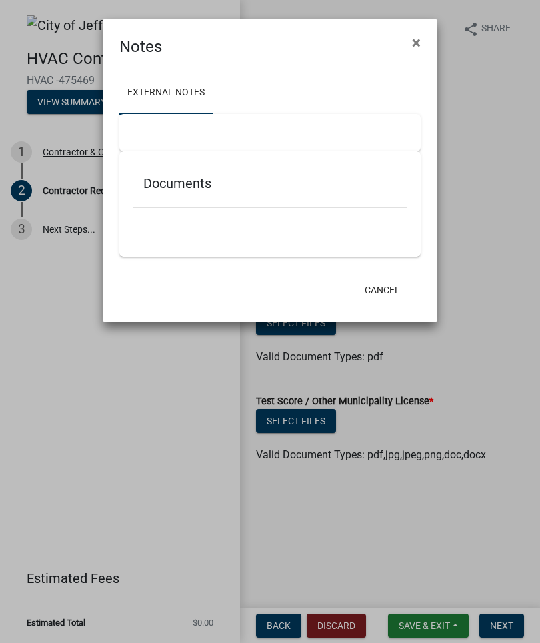
click at [415, 43] on span "×" at bounding box center [416, 42] width 9 height 19
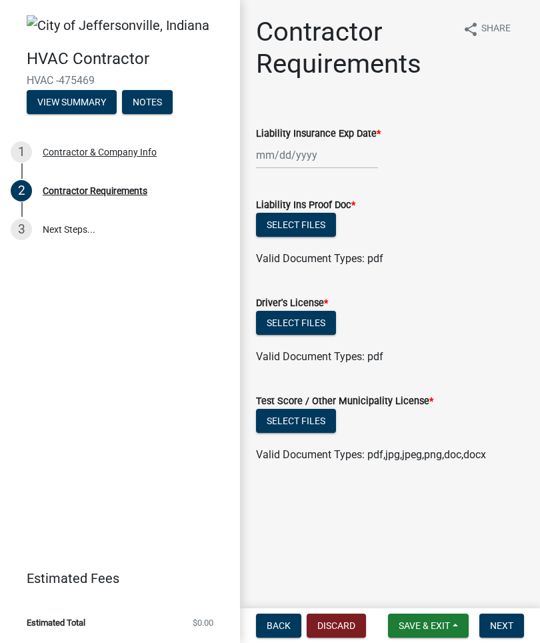
click at [84, 93] on button "View Summary" at bounding box center [72, 102] width 90 height 24
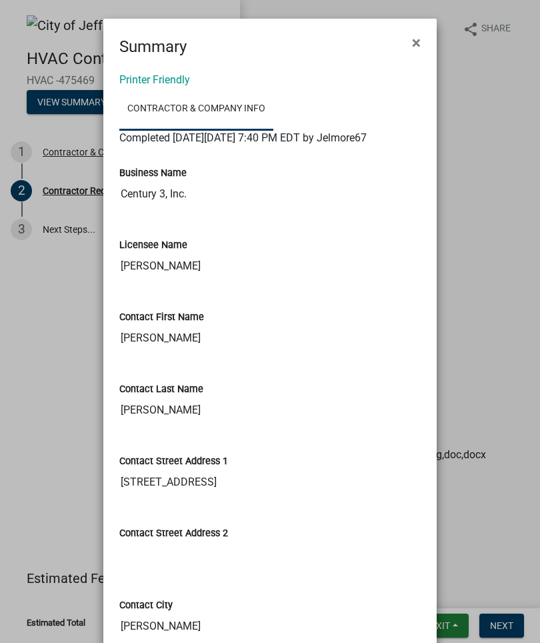
click at [418, 37] on span "×" at bounding box center [416, 42] width 9 height 19
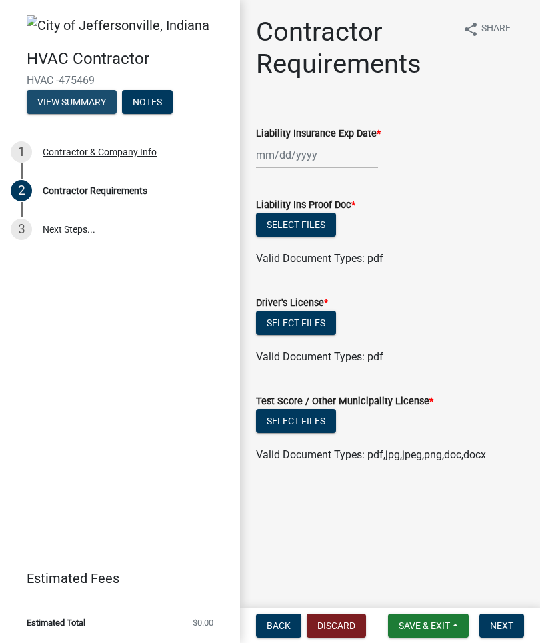
click at [56, 96] on button "View Summary" at bounding box center [72, 102] width 90 height 24
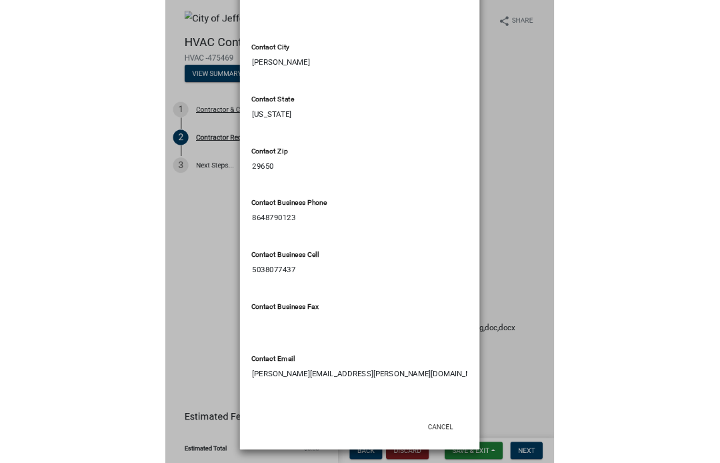
scroll to position [556, 0]
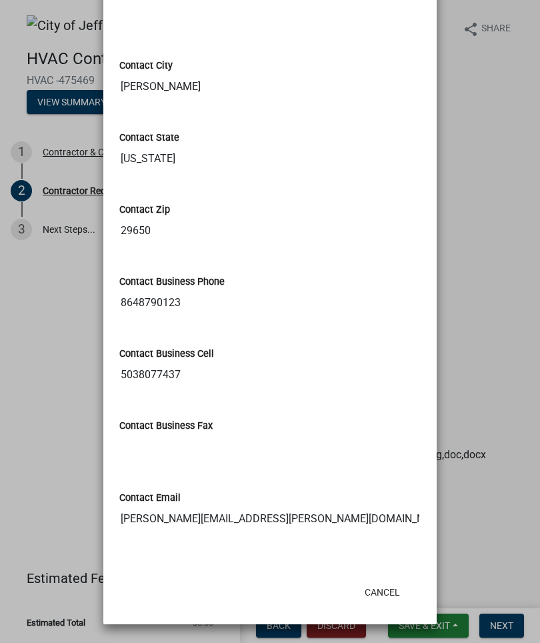
click at [490, 174] on ngb-modal-window "Summary × Printer Friendly Contractor & Company Info Completed [DATE][DATE] 7:4…" at bounding box center [270, 321] width 540 height 643
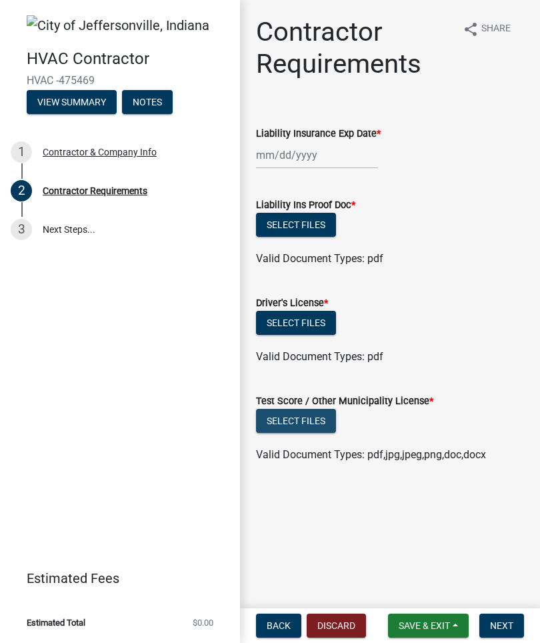
click at [319, 418] on button "Select files" at bounding box center [296, 421] width 80 height 24
click at [437, 630] on span "Save & Exit" at bounding box center [424, 625] width 51 height 11
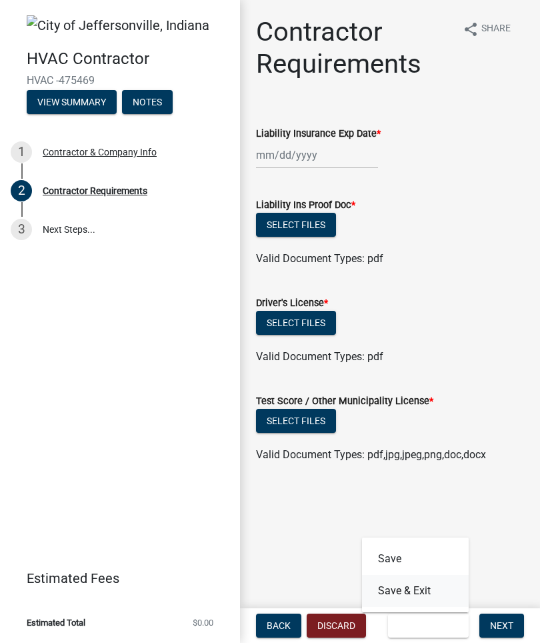
click at [435, 590] on button "Save & Exit" at bounding box center [415, 591] width 107 height 32
